Goal: Transaction & Acquisition: Purchase product/service

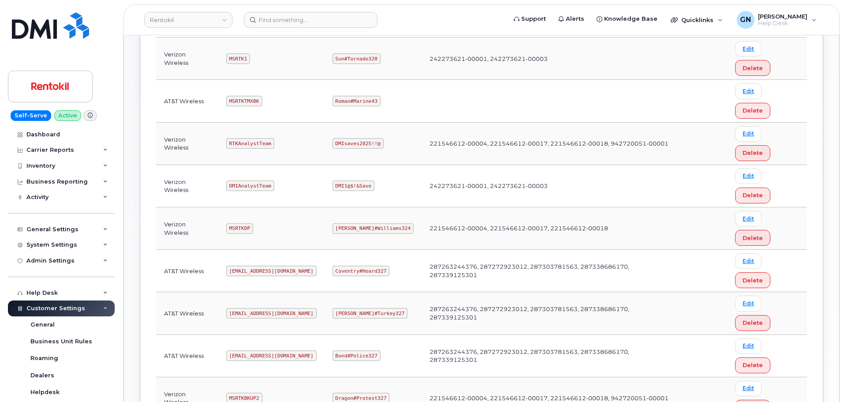
scroll to position [309, 0]
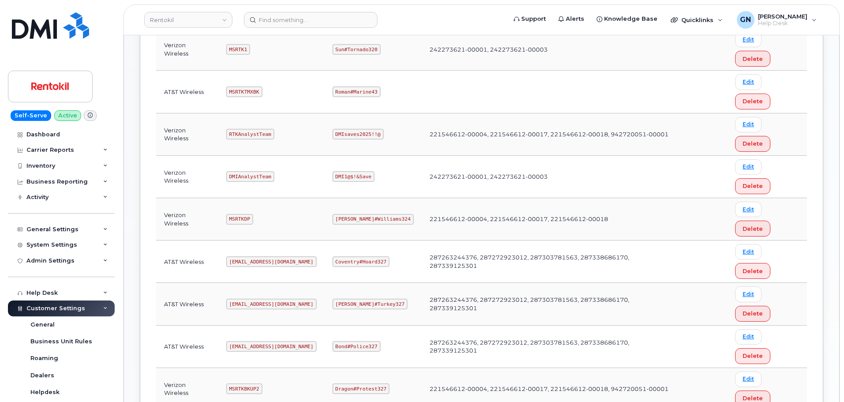
copy code "mSRTK2"
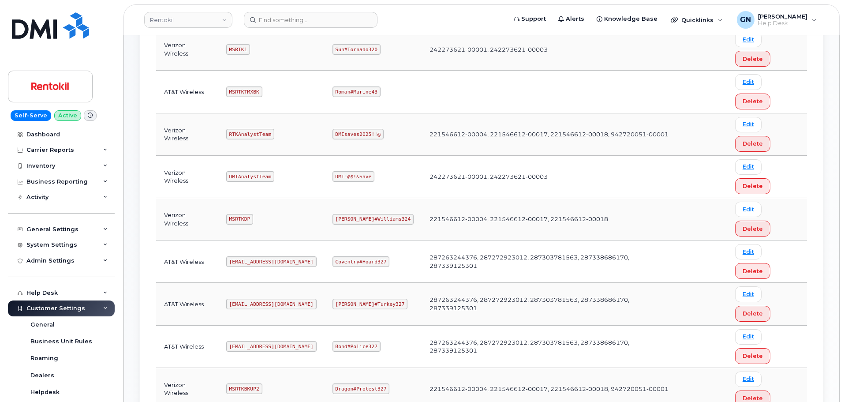
copy code "Maud#Earthquake203"
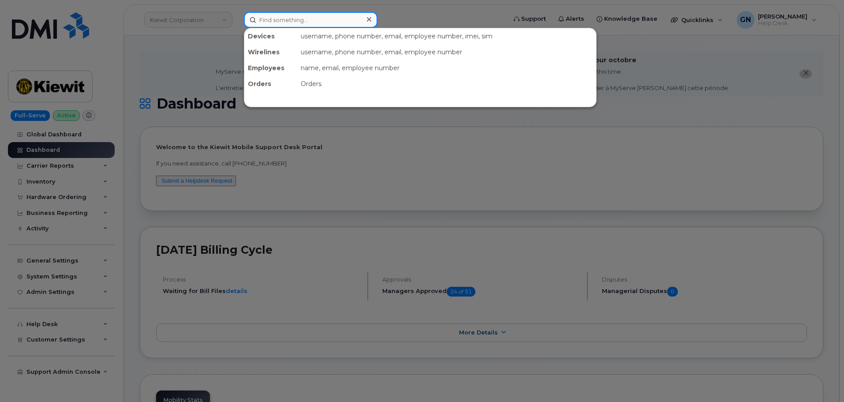
click at [279, 23] on input at bounding box center [311, 20] width 134 height 16
paste input "512.627.3756"
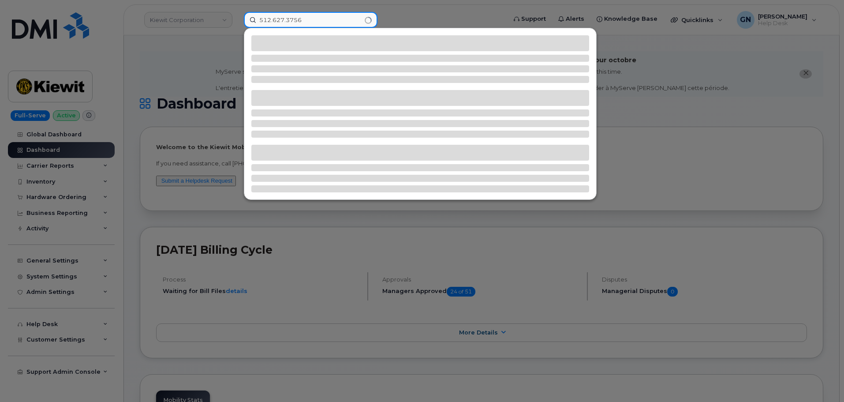
type input "512.627.3756"
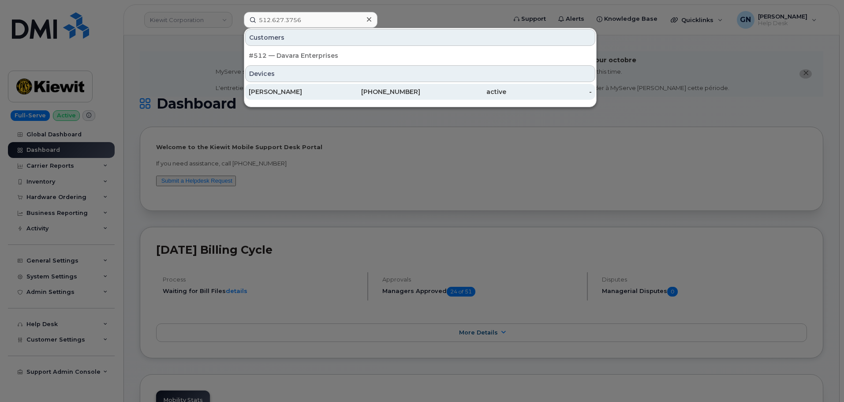
click at [304, 93] on div "ANGELA WILSON" at bounding box center [292, 91] width 86 height 9
click at [326, 94] on div "ANGELA WILSON" at bounding box center [292, 91] width 86 height 9
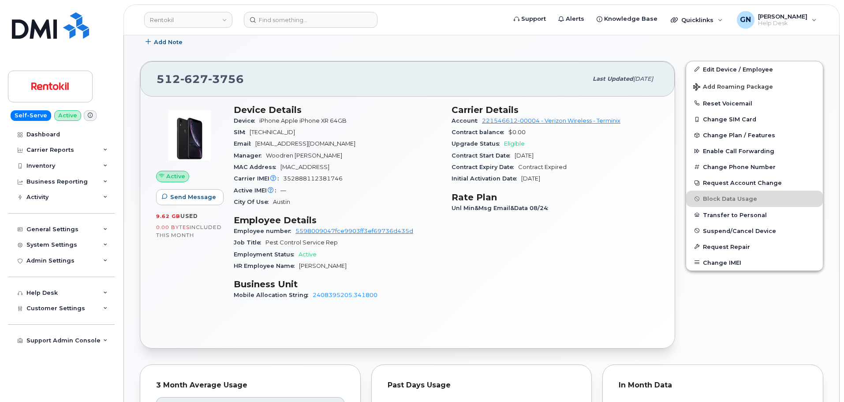
scroll to position [178, 0]
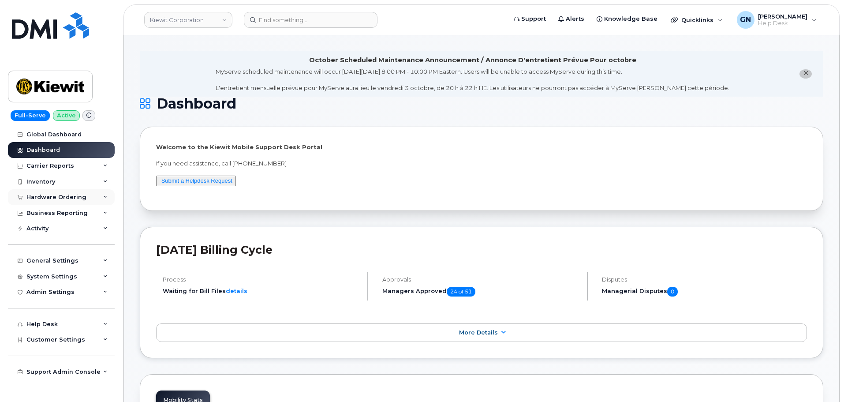
click at [55, 197] on div "Hardware Ordering" at bounding box center [56, 197] width 60 height 7
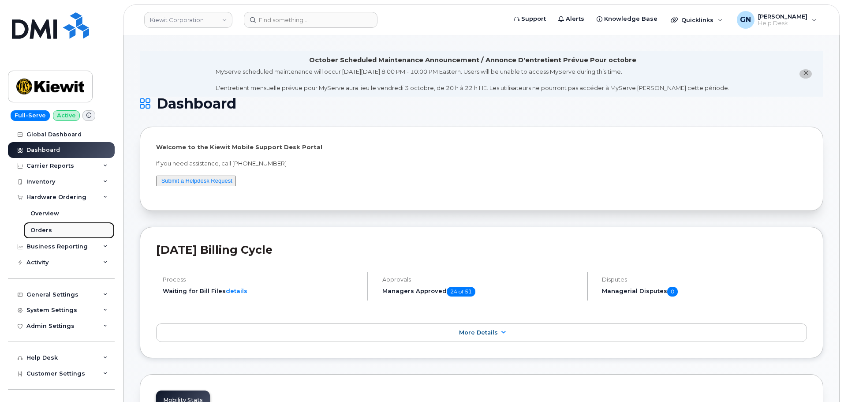
click at [49, 227] on div "Orders" at bounding box center [41, 230] width 22 height 8
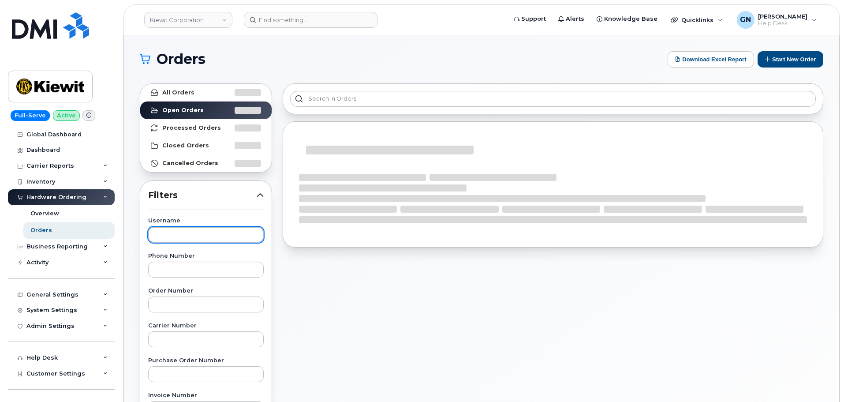
click at [190, 236] on input "text" at bounding box center [206, 235] width 116 height 16
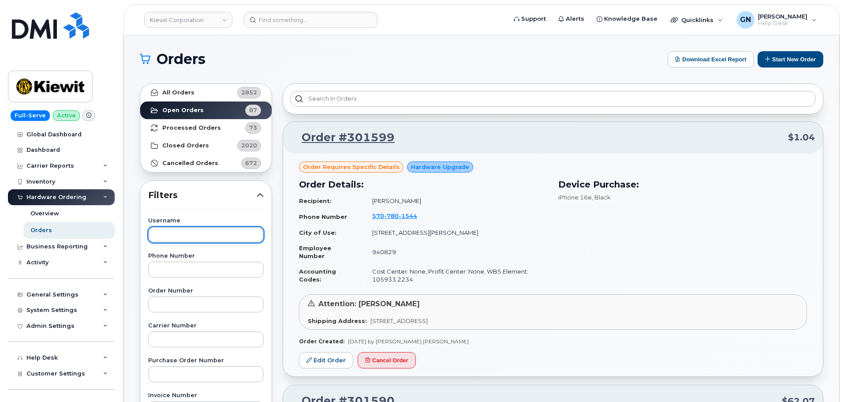
paste input "Ian Langdale"
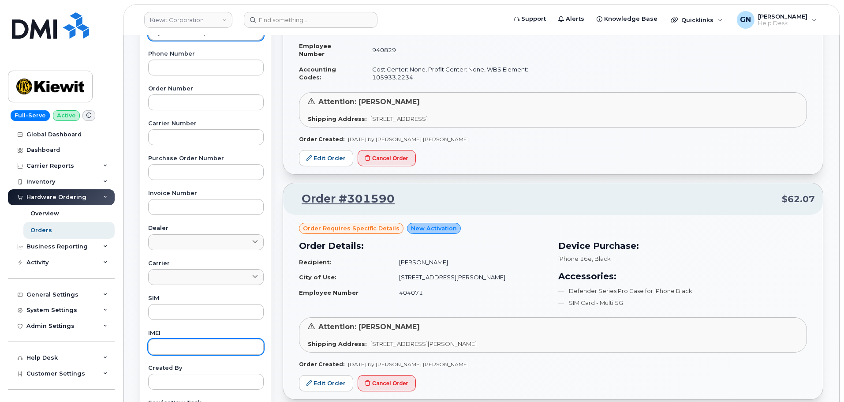
scroll to position [309, 0]
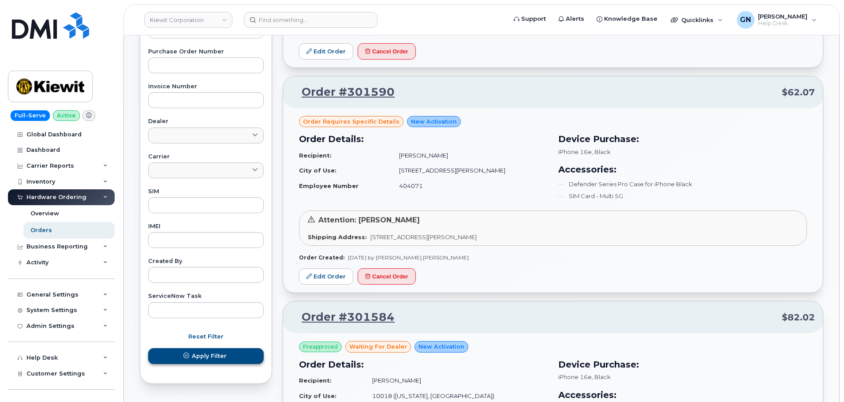
type input "Ian Langdale"
click at [188, 358] on icon "submit" at bounding box center [186, 356] width 6 height 6
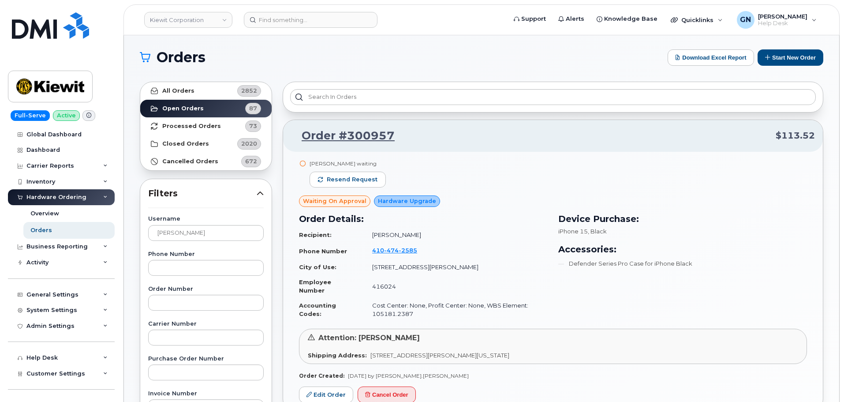
scroll to position [0, 0]
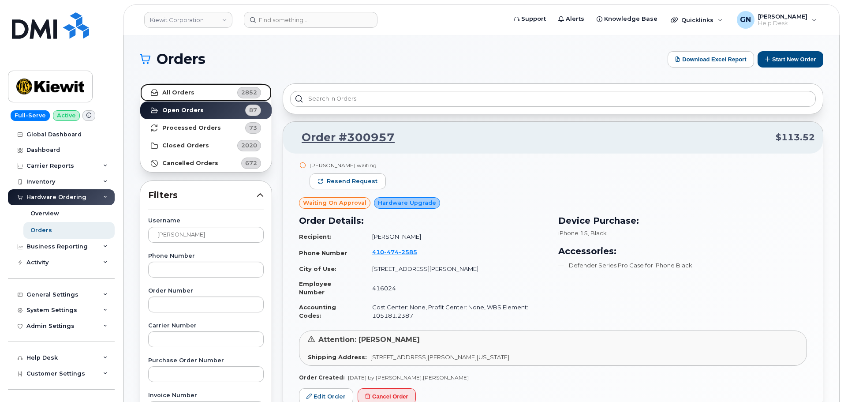
click at [206, 96] on link "All Orders 2852" at bounding box center [205, 93] width 131 height 18
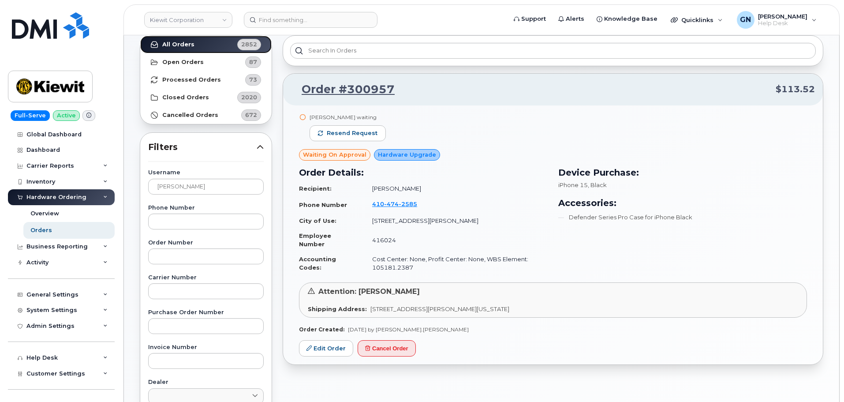
scroll to position [44, 0]
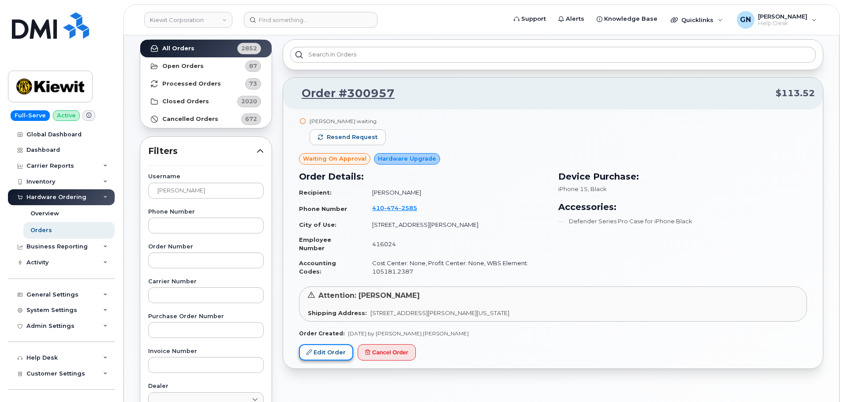
click at [330, 351] on link "Edit Order" at bounding box center [326, 352] width 54 height 16
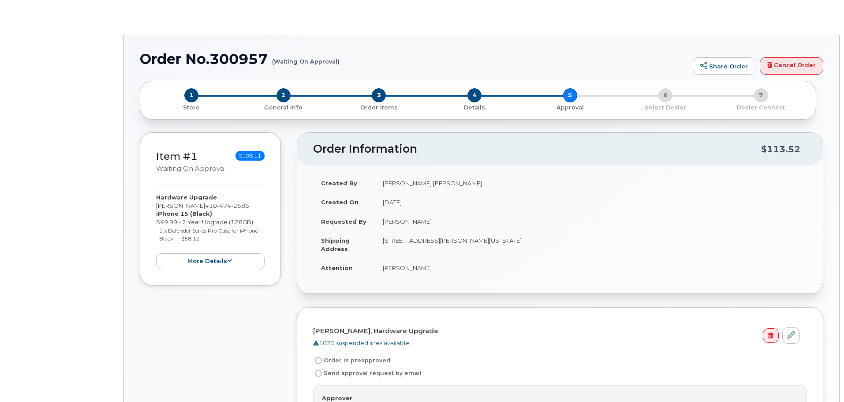
radio input "true"
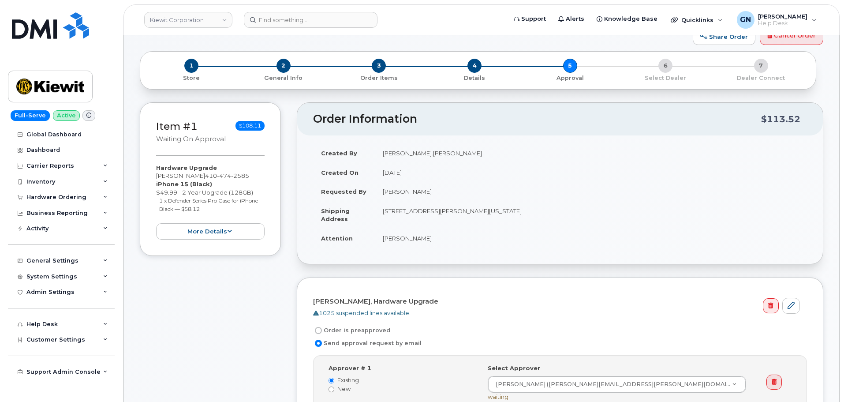
scroll to position [89, 0]
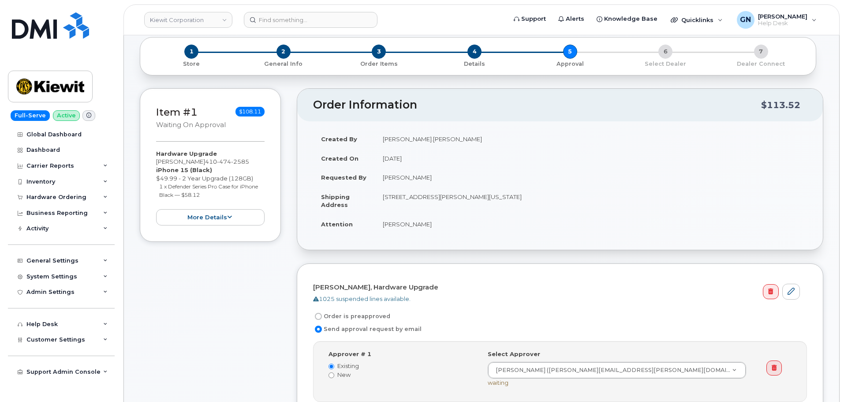
drag, startPoint x: 583, startPoint y: 198, endPoint x: 385, endPoint y: 203, distance: 197.7
click at [385, 203] on td "16300 Agnes Ave OREGON CITY OR 97045-1069 UNITED STATES" at bounding box center [591, 200] width 432 height 27
drag, startPoint x: 497, startPoint y: 211, endPoint x: 487, endPoint y: 209, distance: 9.4
click at [496, 210] on td "16300 Agnes Ave OREGON CITY OR 97045-1069 UNITED STATES" at bounding box center [591, 200] width 432 height 27
click at [555, 206] on td "16300 Agnes Ave OREGON CITY OR 97045-1069 UNITED STATES" at bounding box center [591, 200] width 432 height 27
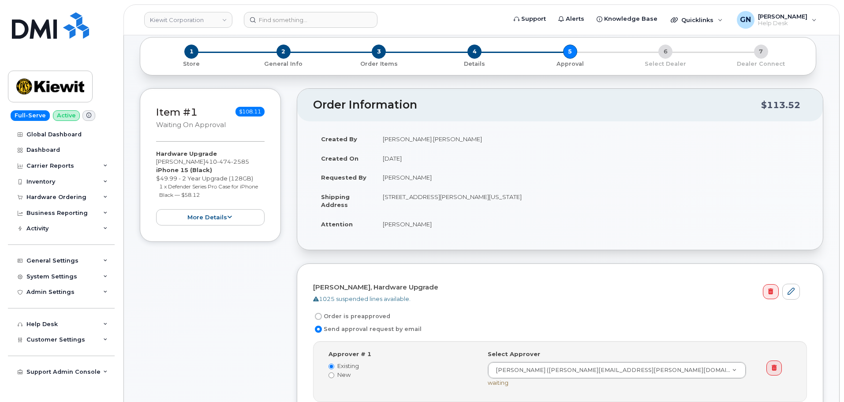
drag, startPoint x: 578, startPoint y: 197, endPoint x: 381, endPoint y: 206, distance: 196.4
click at [381, 206] on td "16300 Agnes Ave OREGON CITY OR 97045-1069 UNITED STATES" at bounding box center [591, 200] width 432 height 27
copy td "16300 Agnes Ave OREGON CITY OR 97045-1069 UNITED STATES"
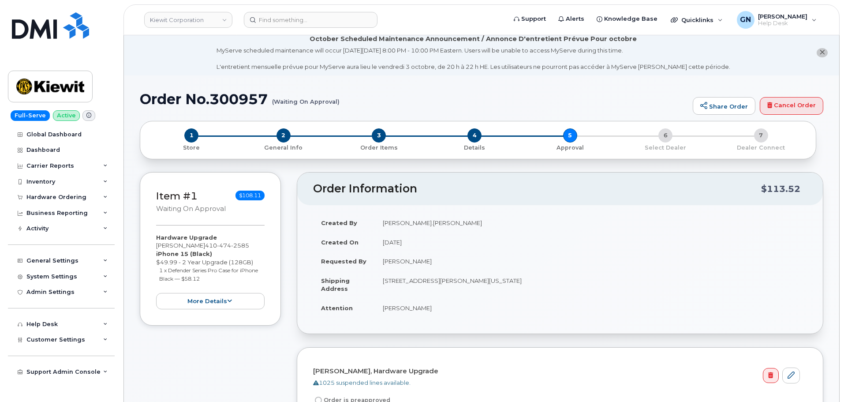
scroll to position [0, 0]
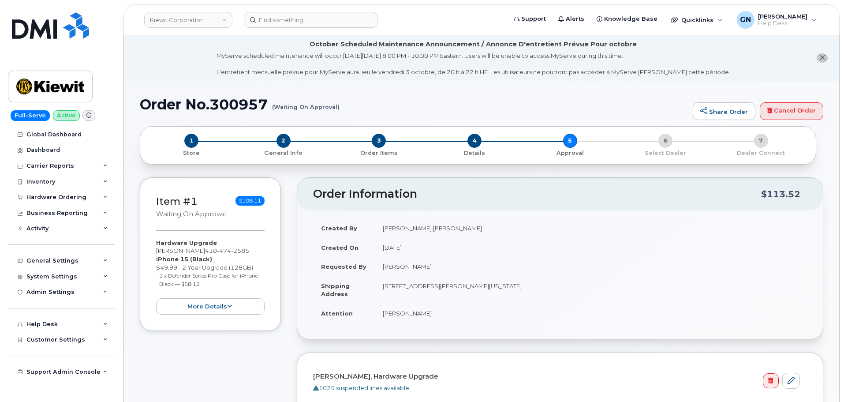
click at [162, 105] on h1 "Order No.300957 (Waiting On Approval)" at bounding box center [414, 104] width 549 height 15
drag, startPoint x: 162, startPoint y: 105, endPoint x: 230, endPoint y: 103, distance: 68.4
click at [230, 103] on h1 "Order No.300957 (Waiting On Approval)" at bounding box center [414, 104] width 549 height 15
copy h1 "Order No.300957"
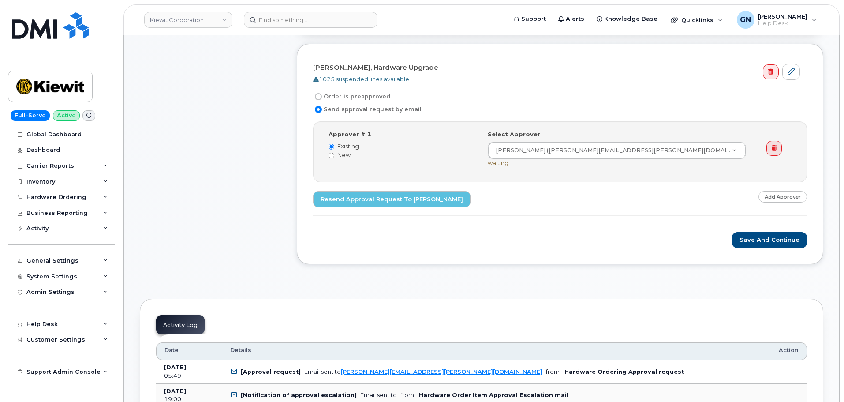
scroll to position [265, 0]
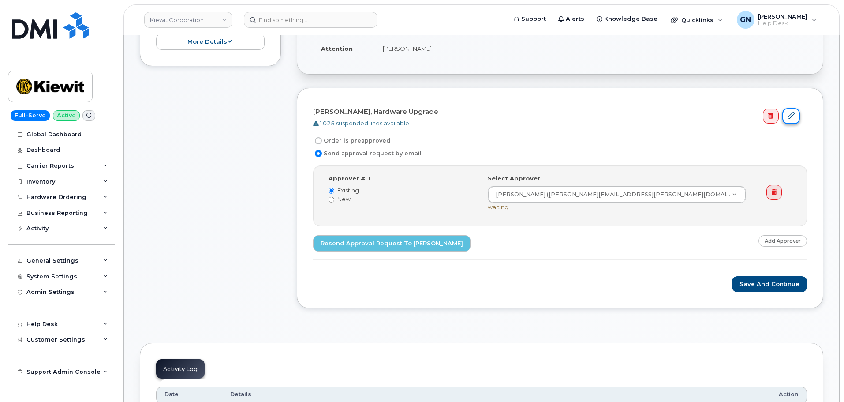
click at [790, 119] on link at bounding box center [791, 116] width 18 height 16
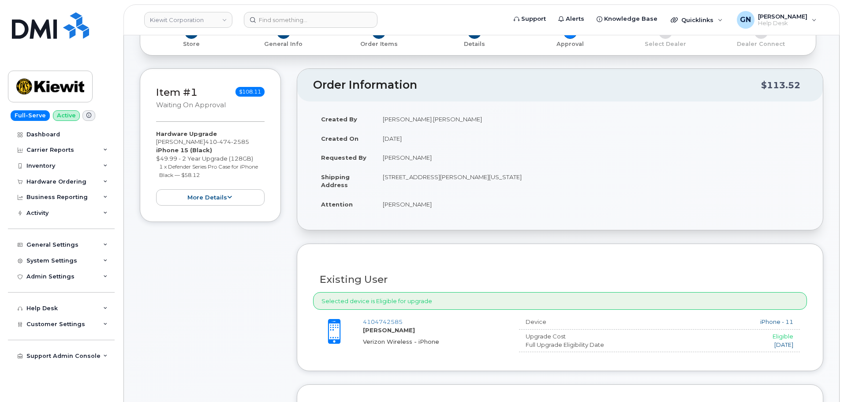
scroll to position [89, 0]
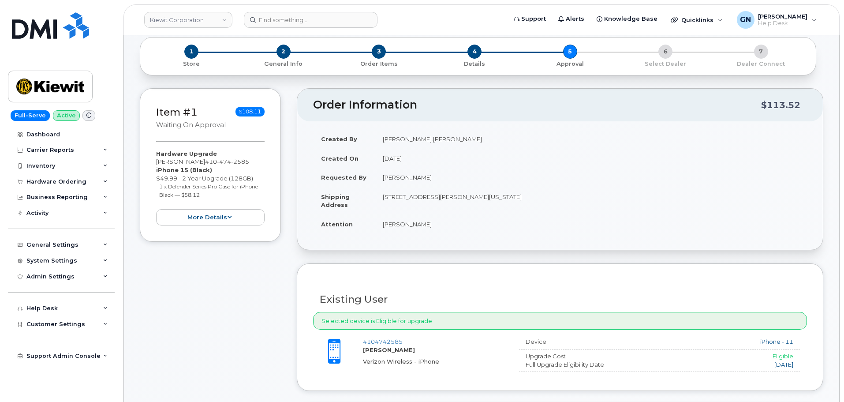
drag, startPoint x: 158, startPoint y: 170, endPoint x: 209, endPoint y: 172, distance: 51.6
click at [209, 172] on div "Item #1 Waiting On Approval $108.11 Hardware Upgrade [PERSON_NAME] [PHONE_NUMBE…" at bounding box center [210, 164] width 141 height 153
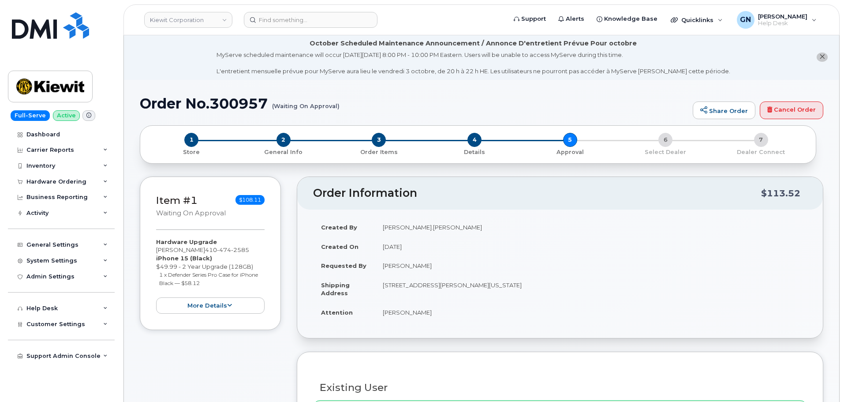
scroll to position [0, 0]
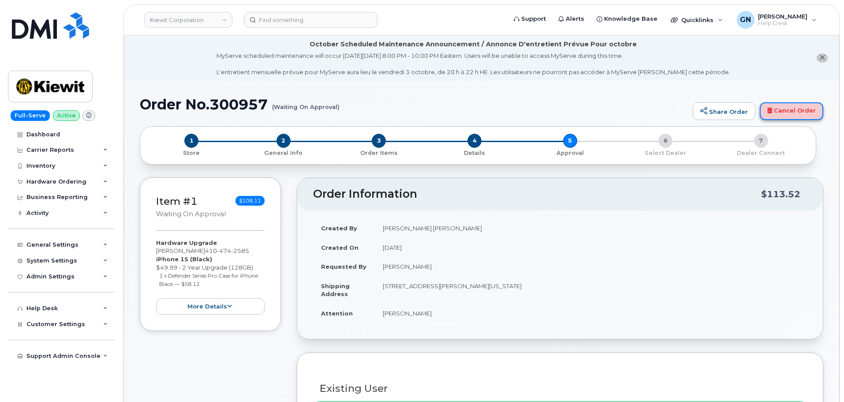
click at [789, 111] on link "Cancel Order" at bounding box center [792, 111] width 64 height 18
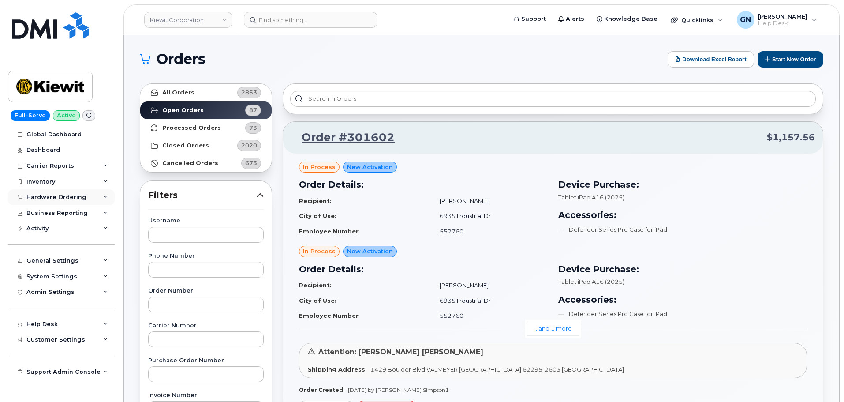
click at [53, 200] on div "Hardware Ordering" at bounding box center [56, 197] width 60 height 7
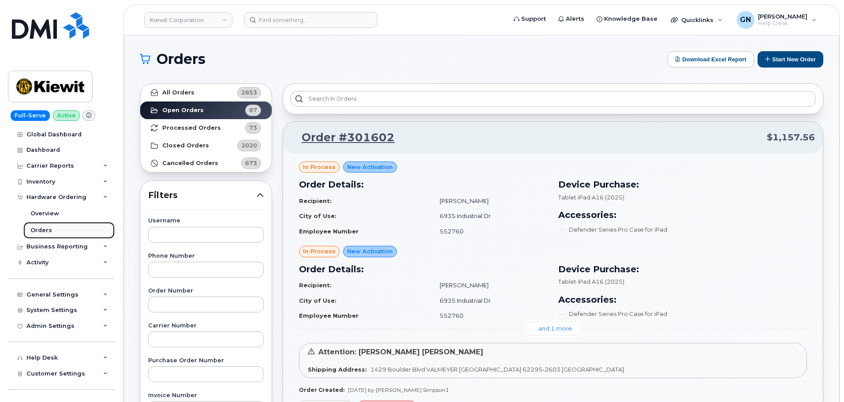
click at [51, 229] on link "Orders" at bounding box center [68, 230] width 91 height 17
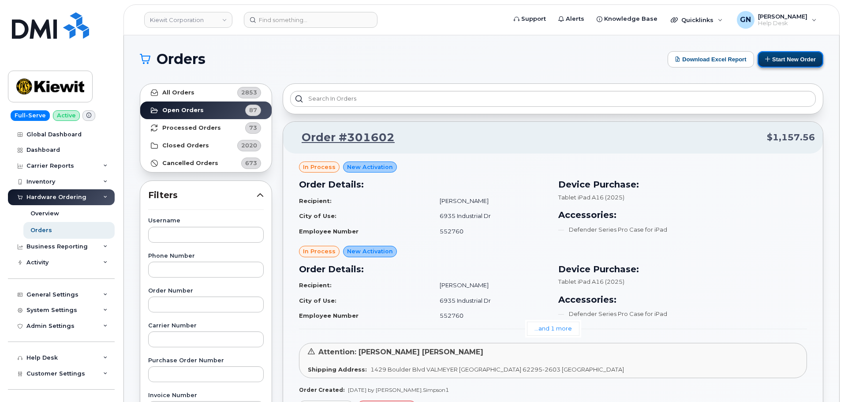
click at [786, 65] on button "Start New Order" at bounding box center [791, 59] width 66 height 16
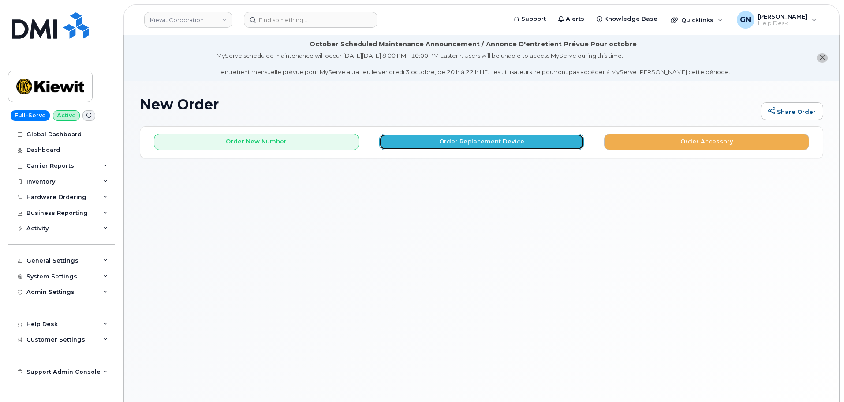
click at [437, 143] on button "Order Replacement Device" at bounding box center [481, 142] width 205 height 16
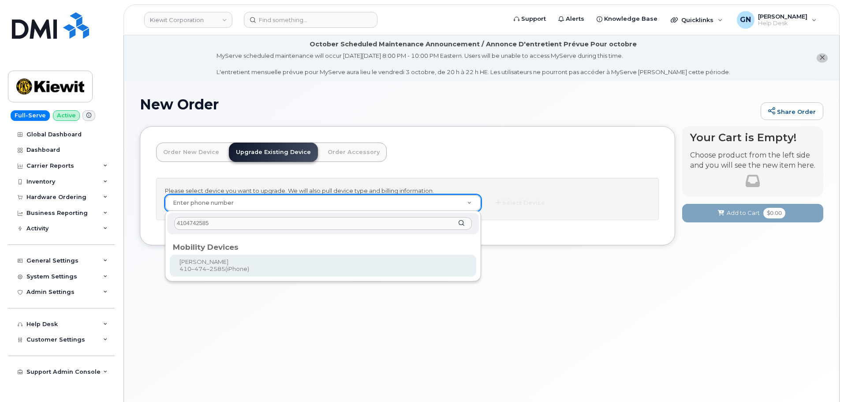
type input "4104742585"
type input "1168430"
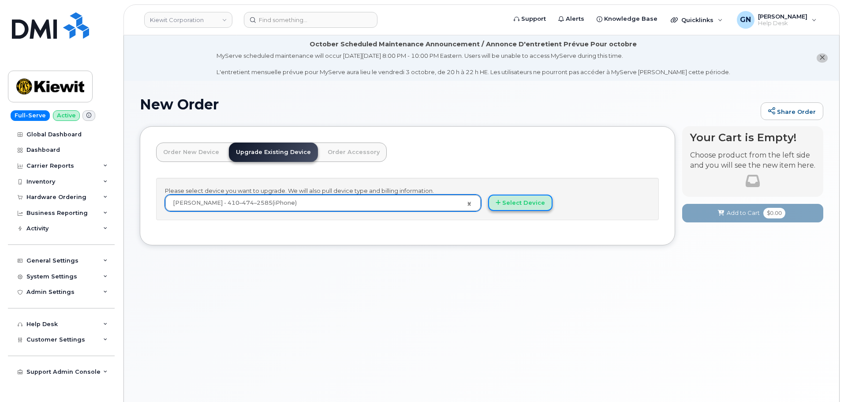
click at [543, 209] on button "Select Device" at bounding box center [520, 202] width 64 height 16
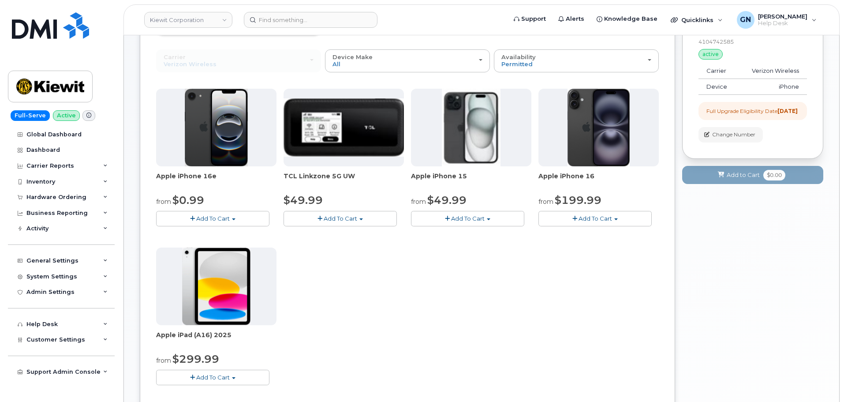
scroll to position [132, 0]
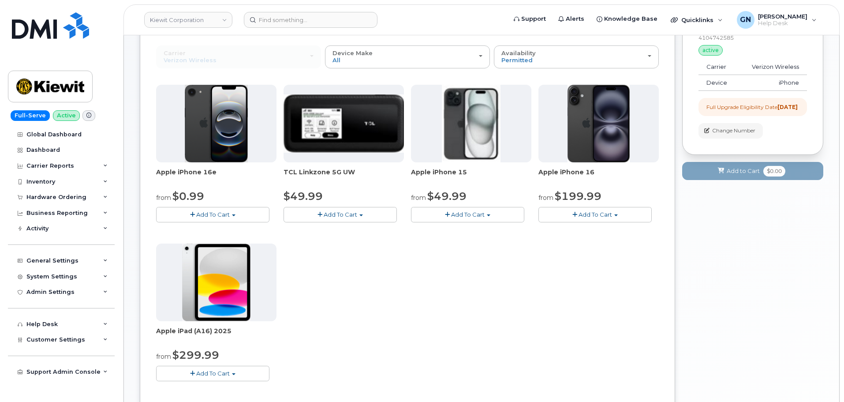
click at [451, 217] on button "Add To Cart" at bounding box center [467, 214] width 113 height 15
click at [469, 228] on link "$49.99 - 2 Year Upgrade (128GB)" at bounding box center [470, 230] width 115 height 11
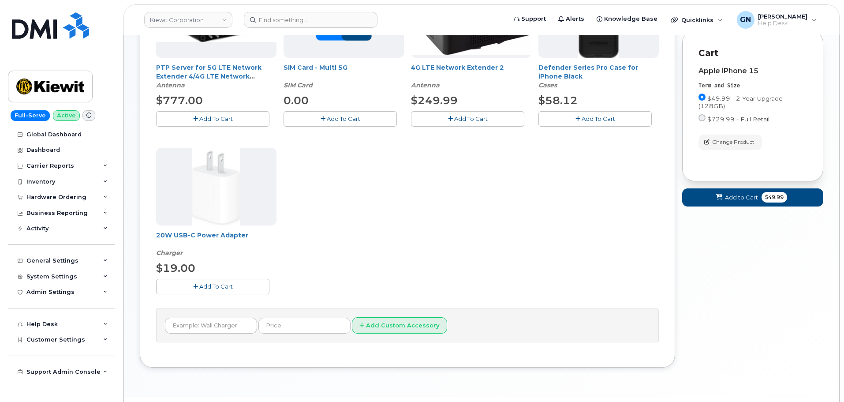
scroll to position [198, 0]
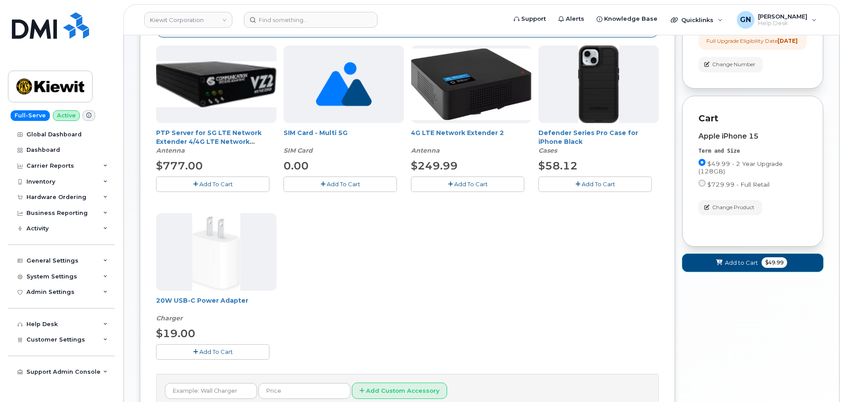
click at [733, 267] on span "Add to Cart" at bounding box center [741, 262] width 33 height 8
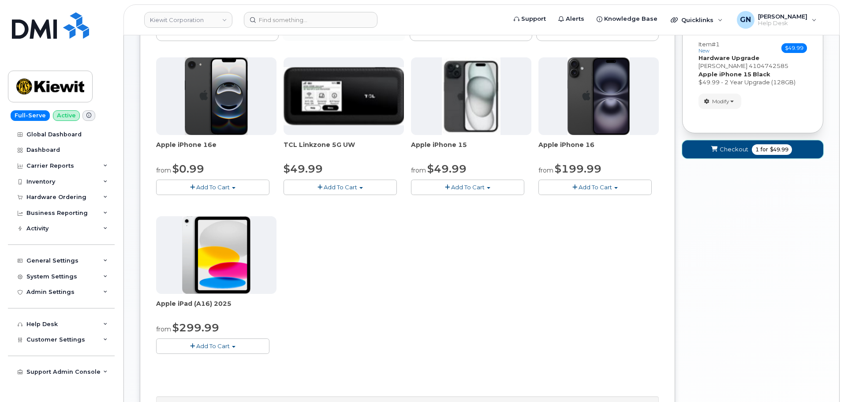
click at [707, 148] on button "Checkout 1 for $49.99" at bounding box center [752, 149] width 141 height 18
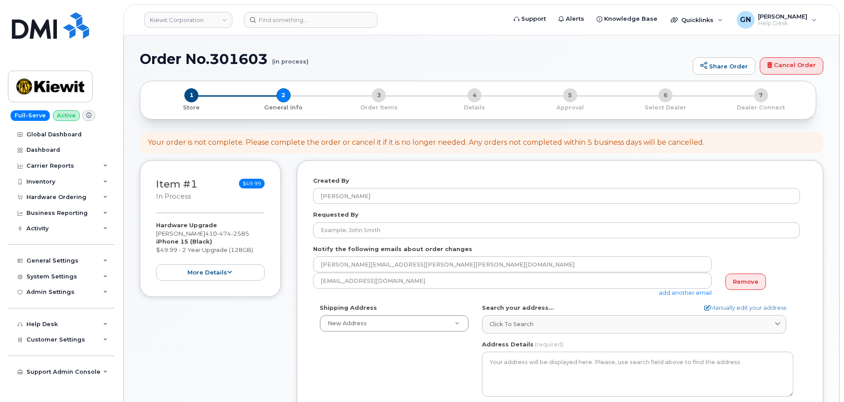
select select
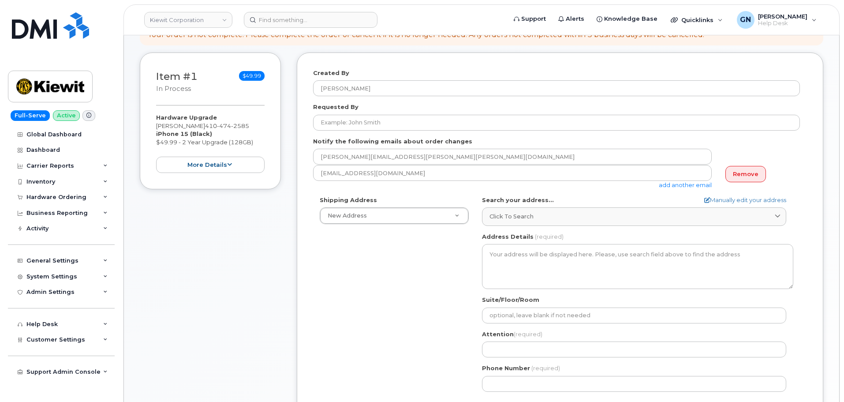
scroll to position [132, 0]
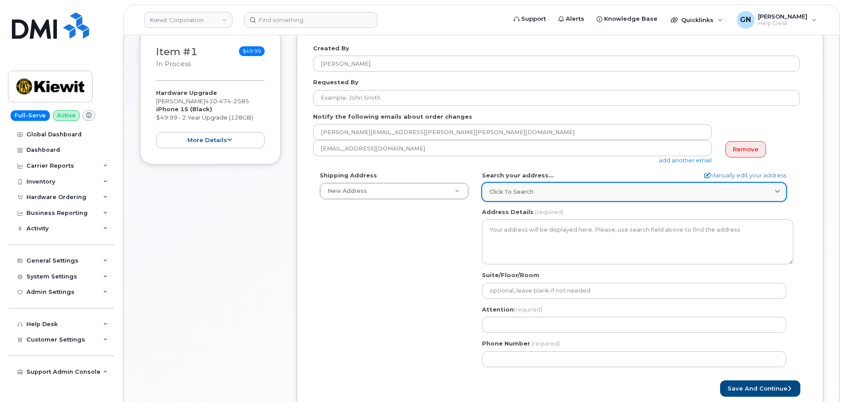
click at [546, 194] on div "Click to search" at bounding box center [634, 191] width 289 height 8
paste input "[STREET_ADDRESS][PERSON_NAME][US_STATE]"
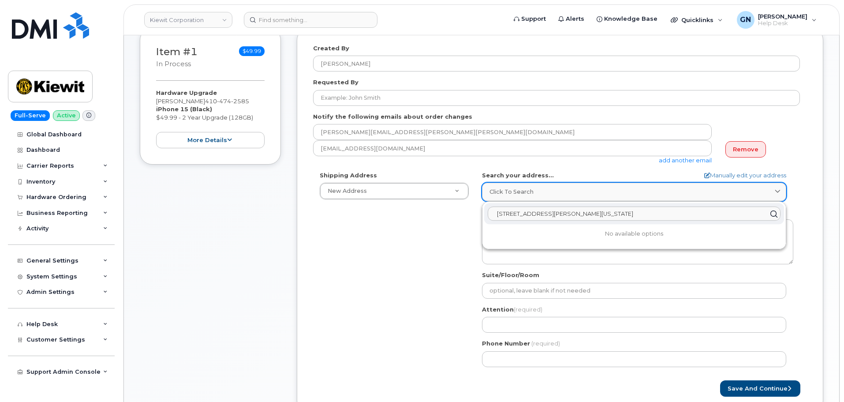
scroll to position [177, 0]
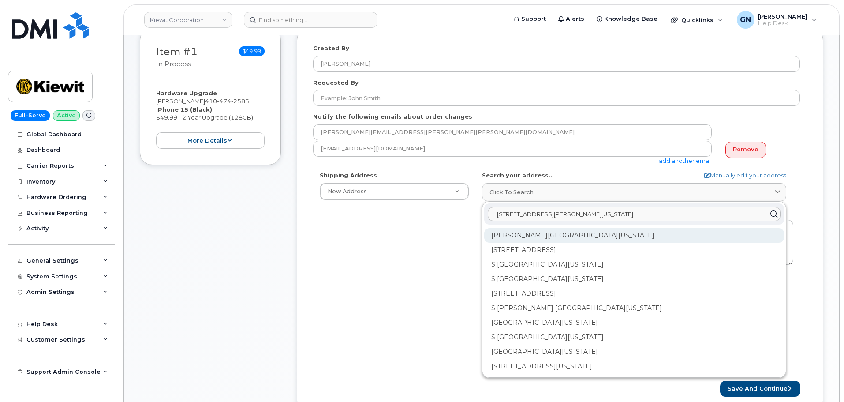
type input "[STREET_ADDRESS][PERSON_NAME][US_STATE]"
click at [577, 236] on div "[PERSON_NAME][GEOGRAPHIC_DATA][US_STATE]" at bounding box center [634, 235] width 300 height 15
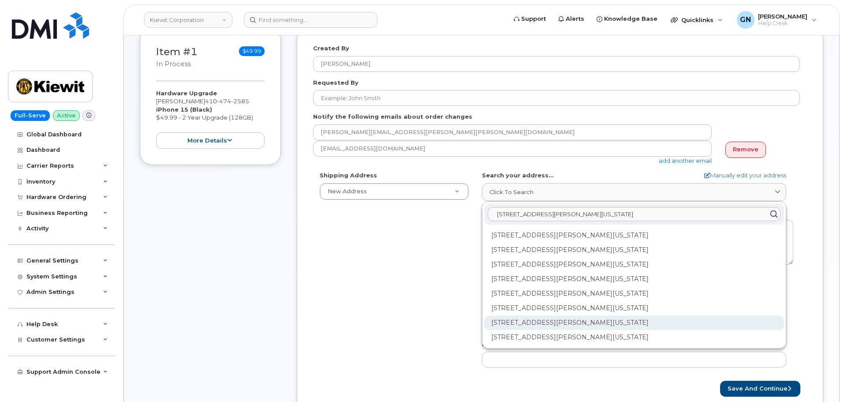
click at [547, 322] on div "[STREET_ADDRESS][PERSON_NAME][US_STATE]" at bounding box center [634, 322] width 300 height 15
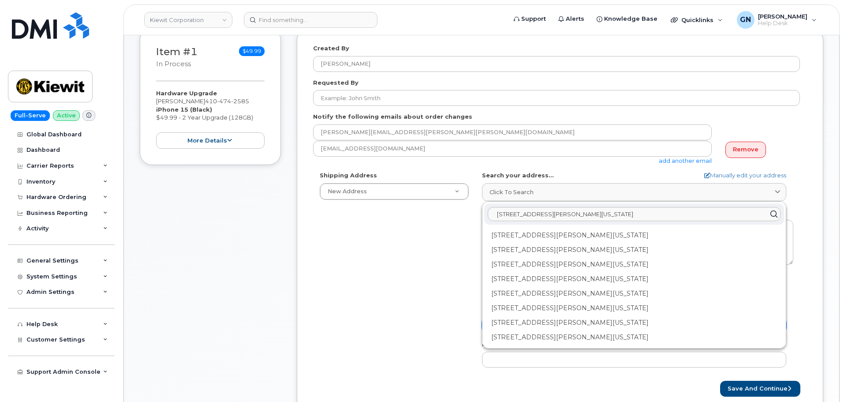
select select
type textarea "[STREET_ADDRESS][PERSON_NAME][US_STATE]"
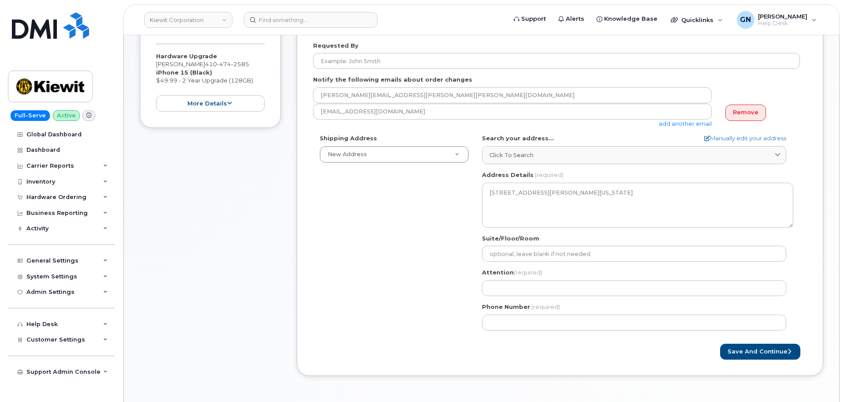
scroll to position [265, 0]
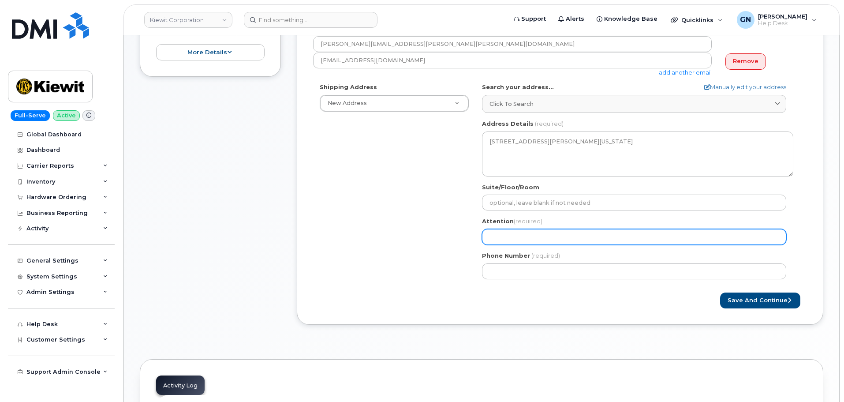
click at [517, 236] on input "Attention (required)" at bounding box center [634, 237] width 304 height 16
paste input "[PERSON_NAME]"
select select
type input "[PERSON_NAME]"
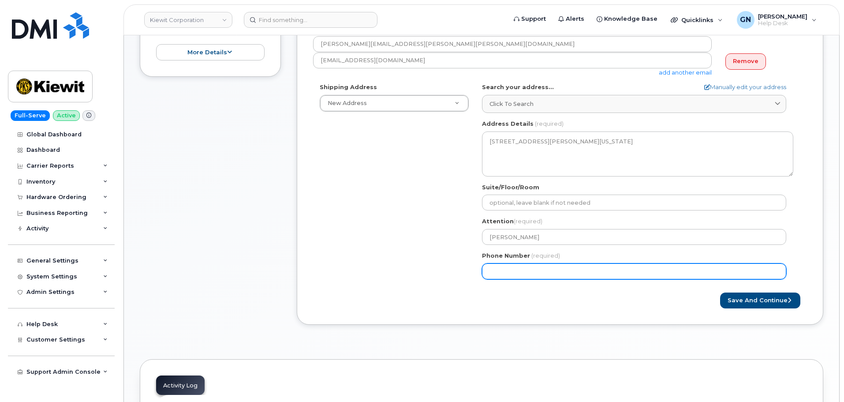
click at [513, 273] on input "Phone Number" at bounding box center [634, 271] width 304 height 16
paste input "4104742585"
select select
type input "4104742585"
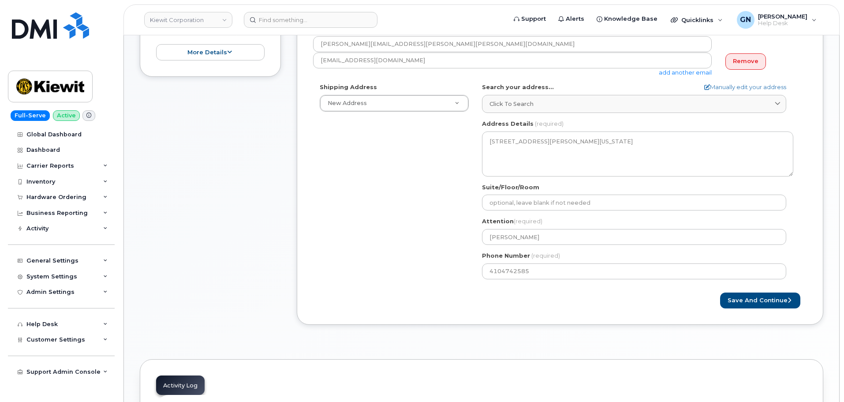
click at [680, 304] on div "Save and Continue" at bounding box center [683, 300] width 247 height 16
click at [756, 304] on button "Save and Continue" at bounding box center [760, 300] width 80 height 16
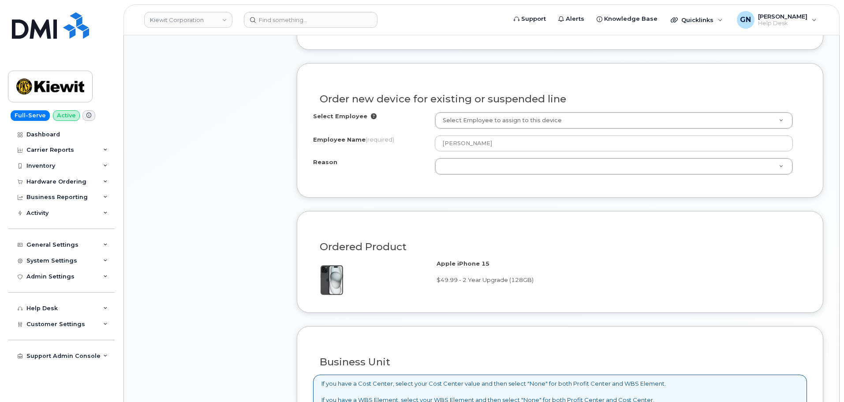
scroll to position [442, 0]
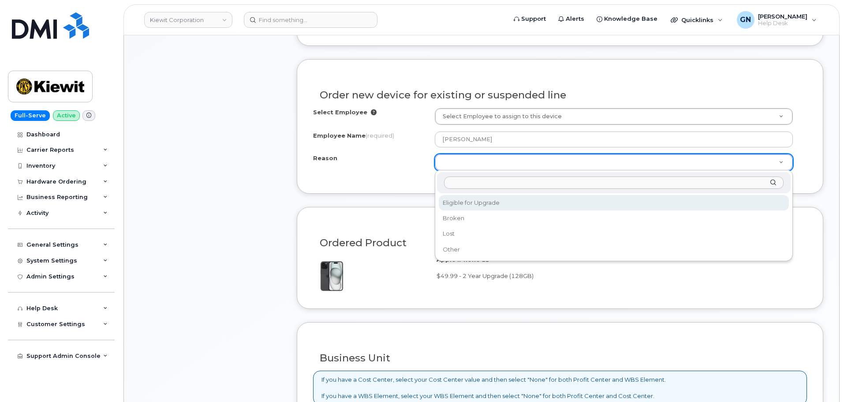
select select "eligible_for_upgrade"
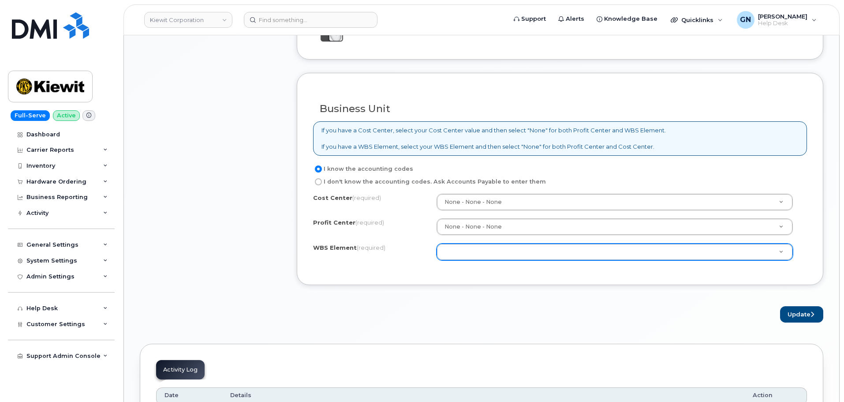
scroll to position [707, 0]
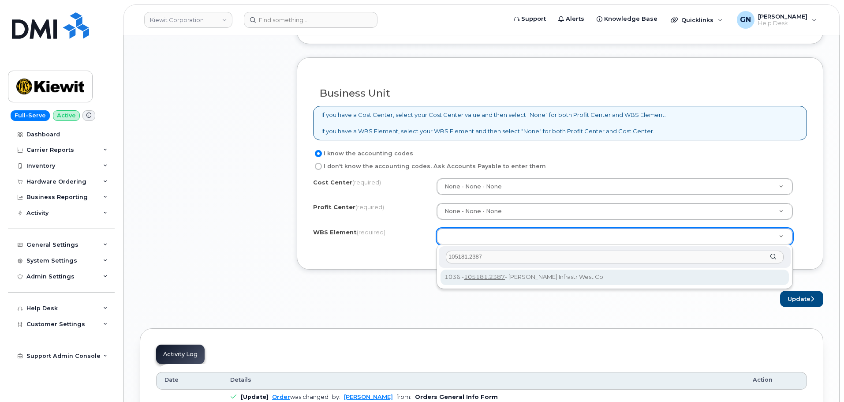
type input "105181.2387"
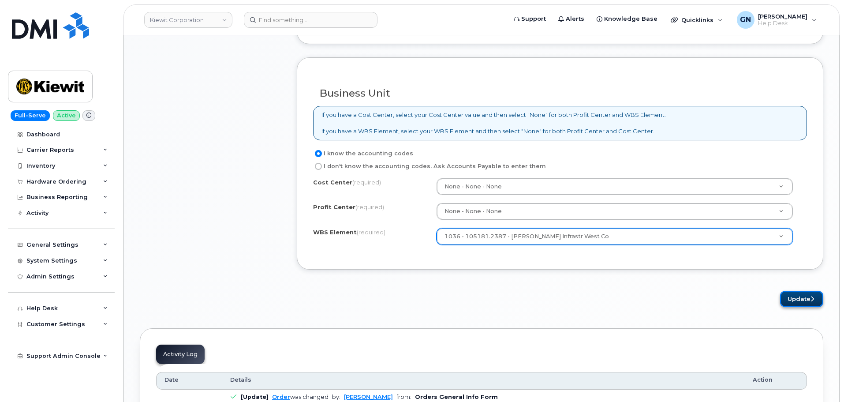
click at [786, 299] on button "Update" at bounding box center [801, 299] width 43 height 16
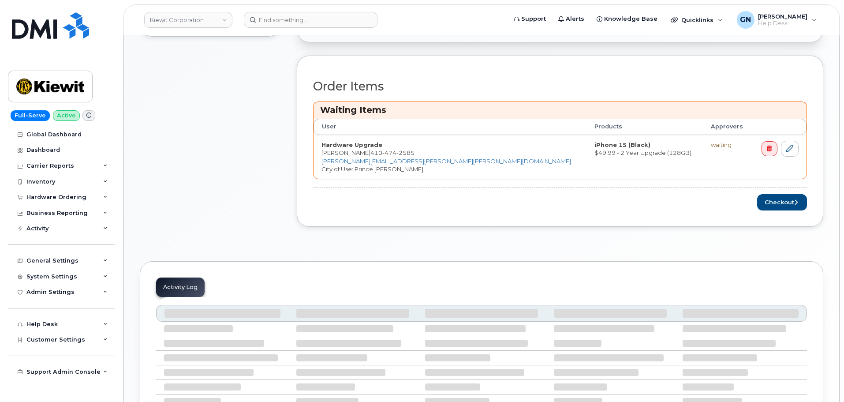
scroll to position [398, 0]
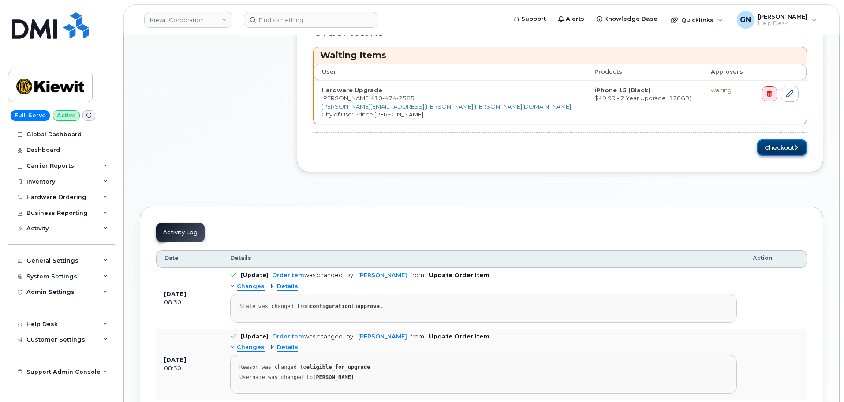
click at [767, 149] on button "Checkout" at bounding box center [782, 147] width 50 height 16
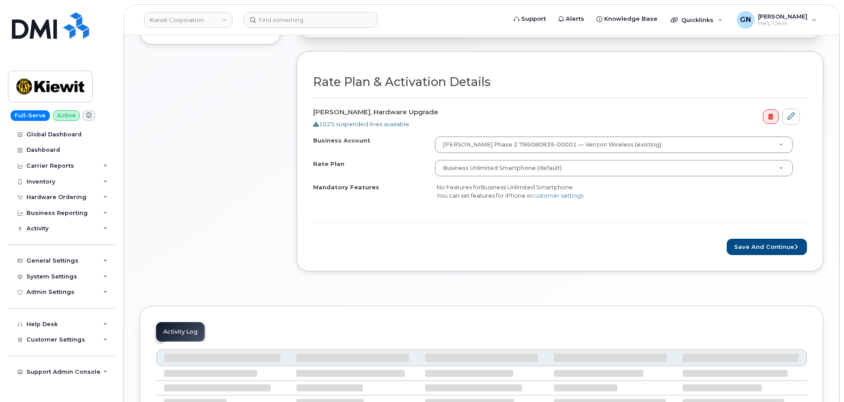
scroll to position [266, 0]
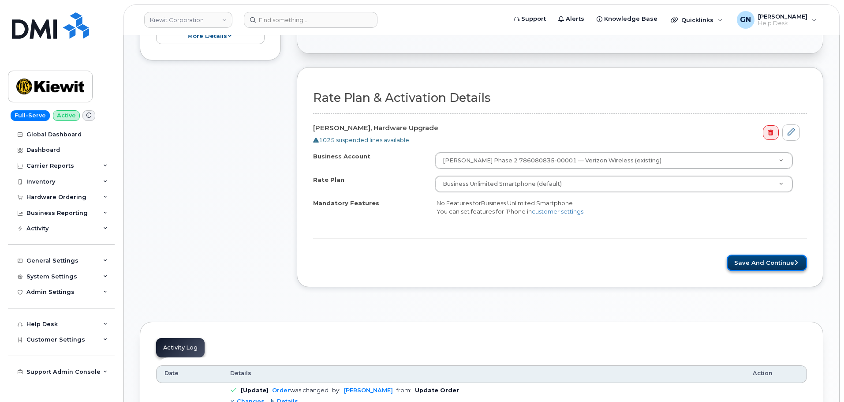
click at [759, 267] on button "Save and Continue" at bounding box center [767, 262] width 80 height 16
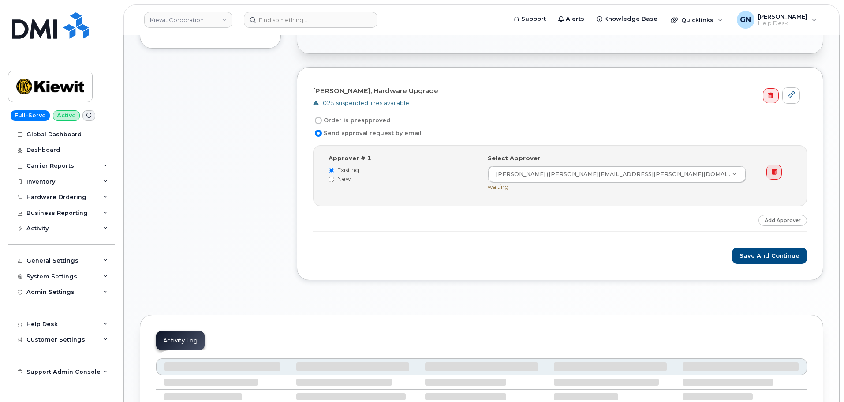
scroll to position [266, 0]
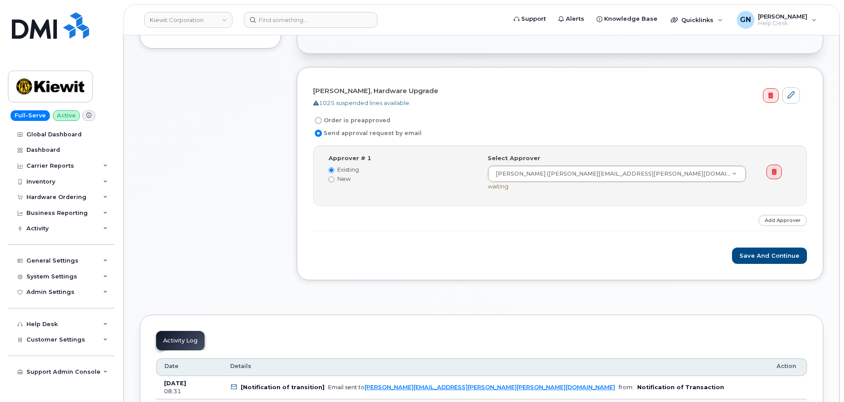
click at [318, 120] on input "Order is preapproved" at bounding box center [318, 120] width 7 height 7
radio input "true"
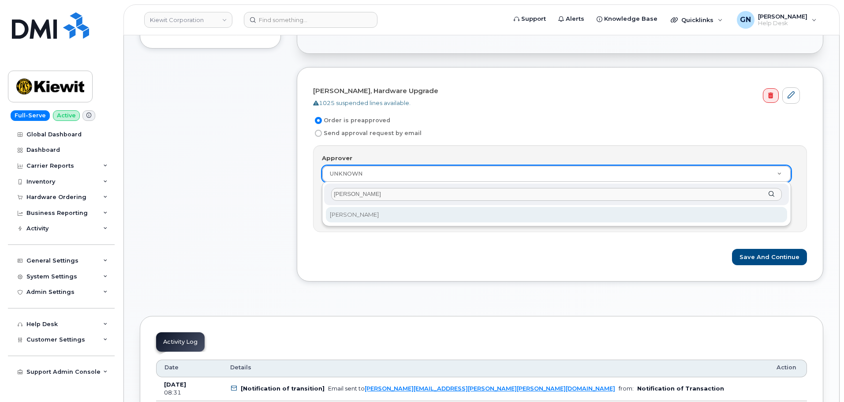
type input "Meredith Duce"
select select "2157516"
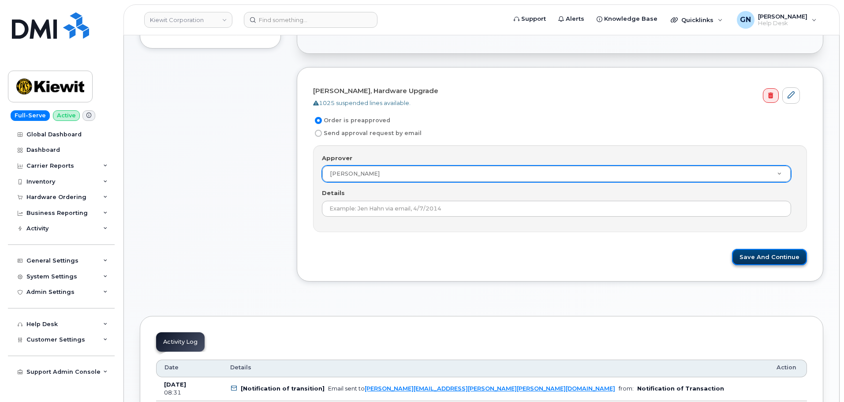
click at [754, 257] on button "Save and Continue" at bounding box center [769, 257] width 75 height 16
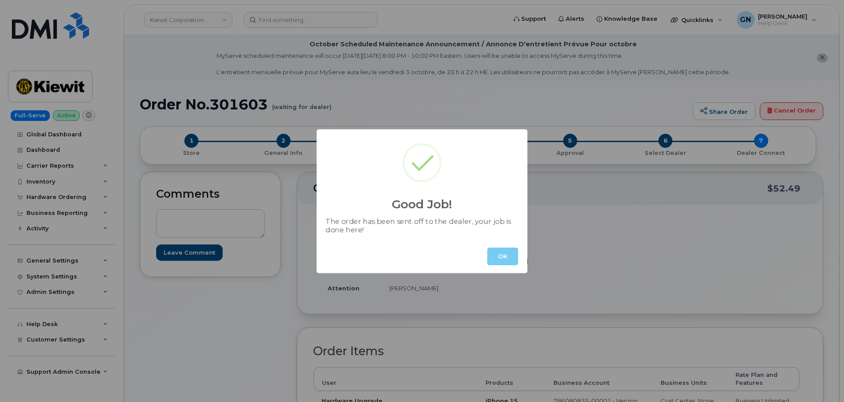
click at [504, 256] on button "OK" at bounding box center [502, 256] width 31 height 18
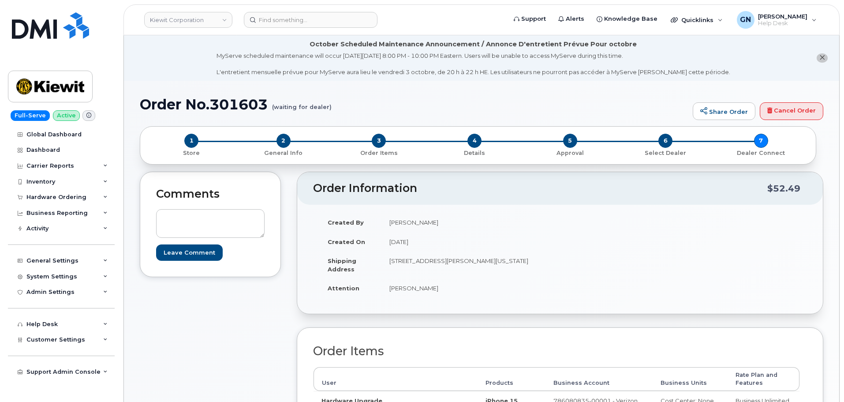
click at [165, 103] on h1 "Order No.301603 (waiting for dealer)" at bounding box center [414, 104] width 549 height 15
drag, startPoint x: 165, startPoint y: 103, endPoint x: 220, endPoint y: 109, distance: 55.0
click at [220, 109] on h1 "Order No.301603 (waiting for dealer)" at bounding box center [414, 104] width 549 height 15
copy h1 "Order No.301603"
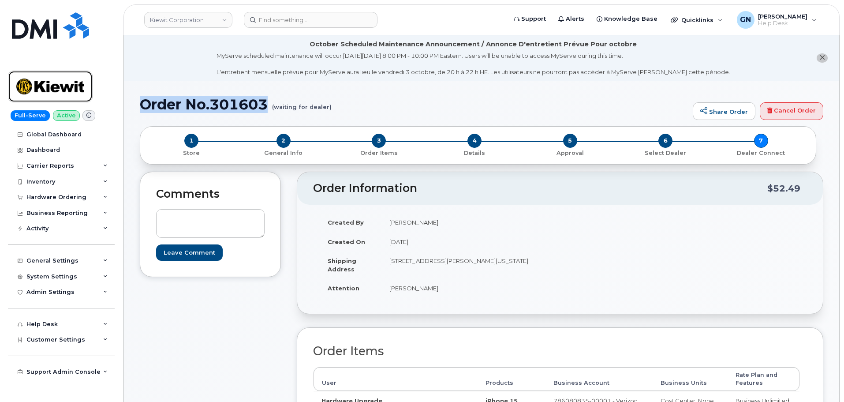
drag, startPoint x: 26, startPoint y: 89, endPoint x: 34, endPoint y: 108, distance: 20.9
click at [26, 89] on img at bounding box center [50, 87] width 68 height 26
